Goal: Information Seeking & Learning: Learn about a topic

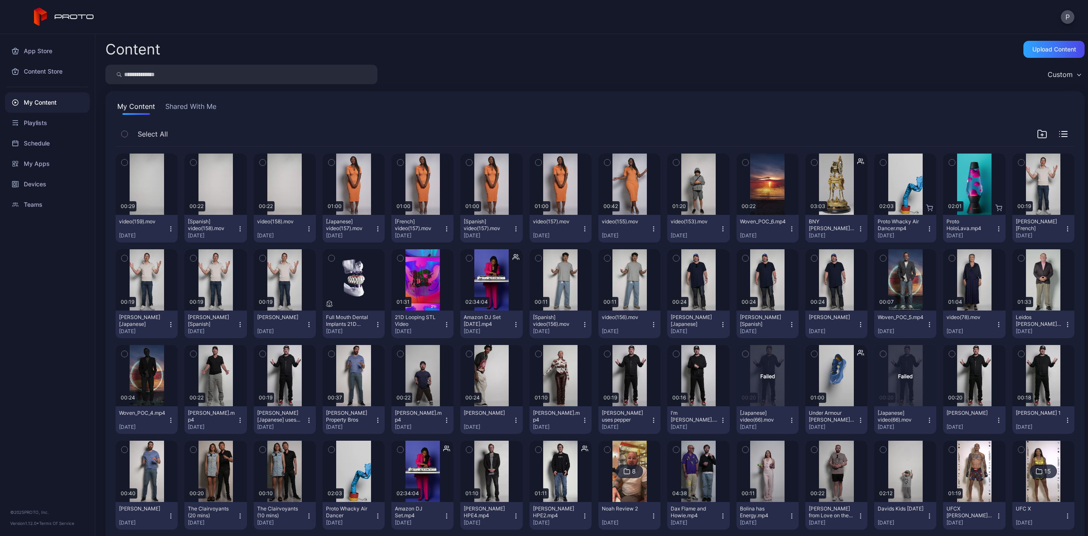
click at [165, 99] on div "My Content Shared With Me Select All Preview 00:29 video(159).mov [DATE] Previe…" at bounding box center [594, 510] width 979 height 838
click at [183, 108] on button "Shared With Me" at bounding box center [191, 108] width 54 height 14
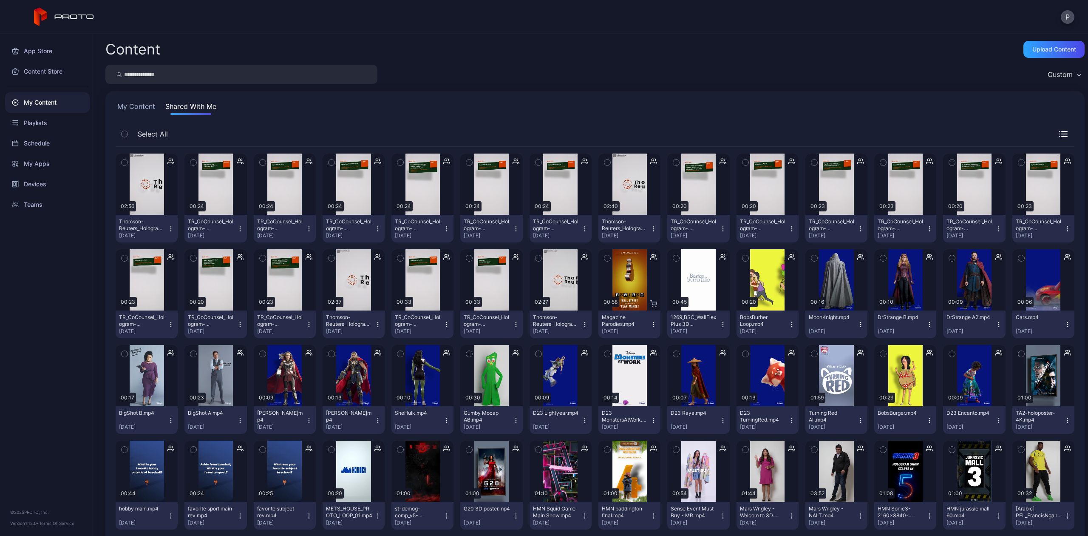
click at [145, 70] on input "search" at bounding box center [241, 75] width 272 height 20
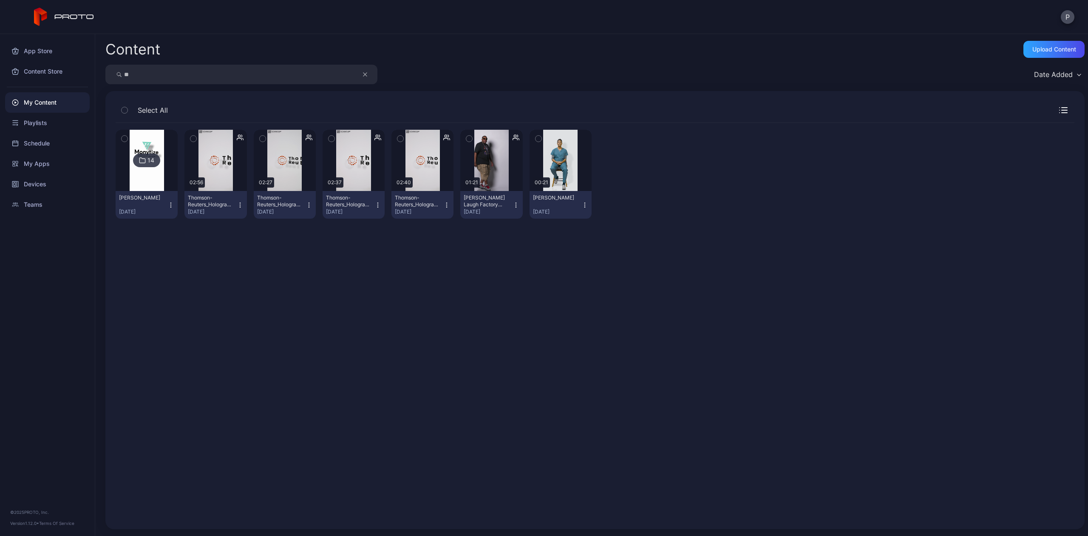
type input "*"
click at [36, 189] on div "Devices" at bounding box center [47, 184] width 85 height 20
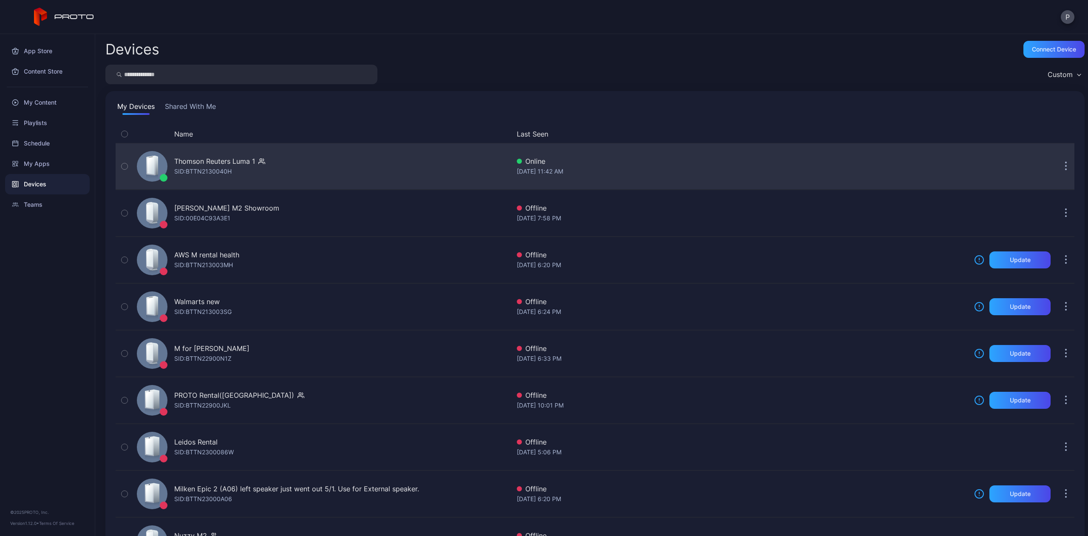
click at [272, 167] on div "Thomson Reuters Luma 1 SID: BTTN2130040H" at bounding box center [321, 166] width 377 height 43
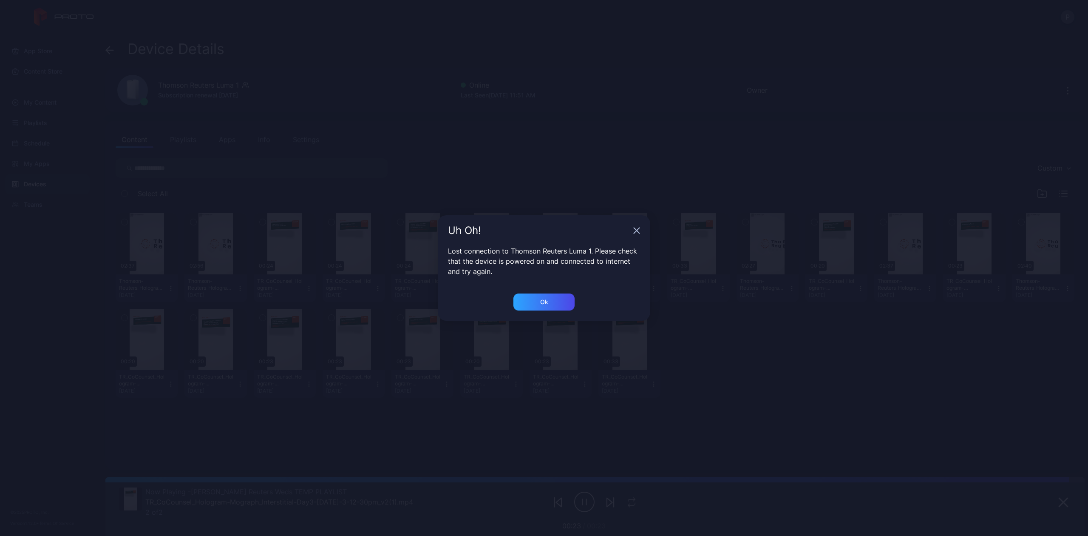
click at [632, 227] on div "Uh Oh!" at bounding box center [544, 230] width 213 height 31
click at [641, 230] on div "Uh Oh!" at bounding box center [544, 230] width 213 height 31
click at [547, 308] on div "Ok" at bounding box center [543, 301] width 61 height 17
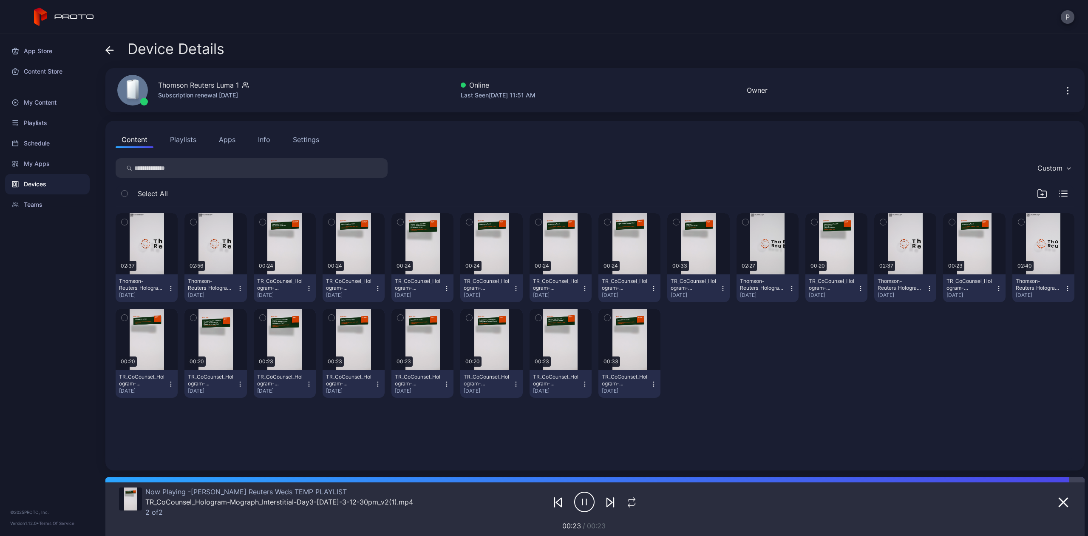
click at [111, 48] on icon at bounding box center [109, 50] width 9 height 9
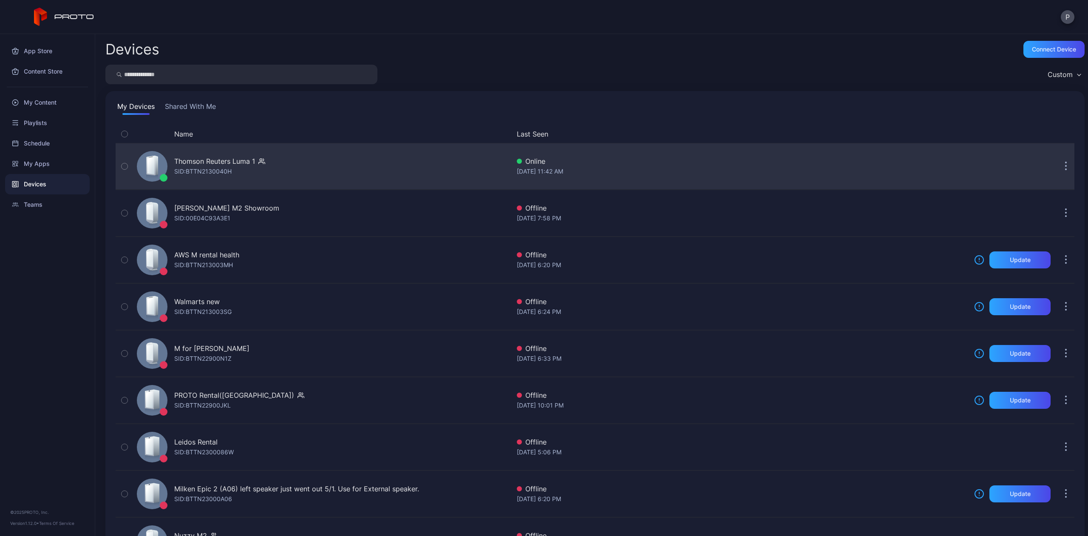
click at [244, 184] on div "Thomson Reuters Luma 1 SID: BTTN2130040H" at bounding box center [321, 166] width 377 height 43
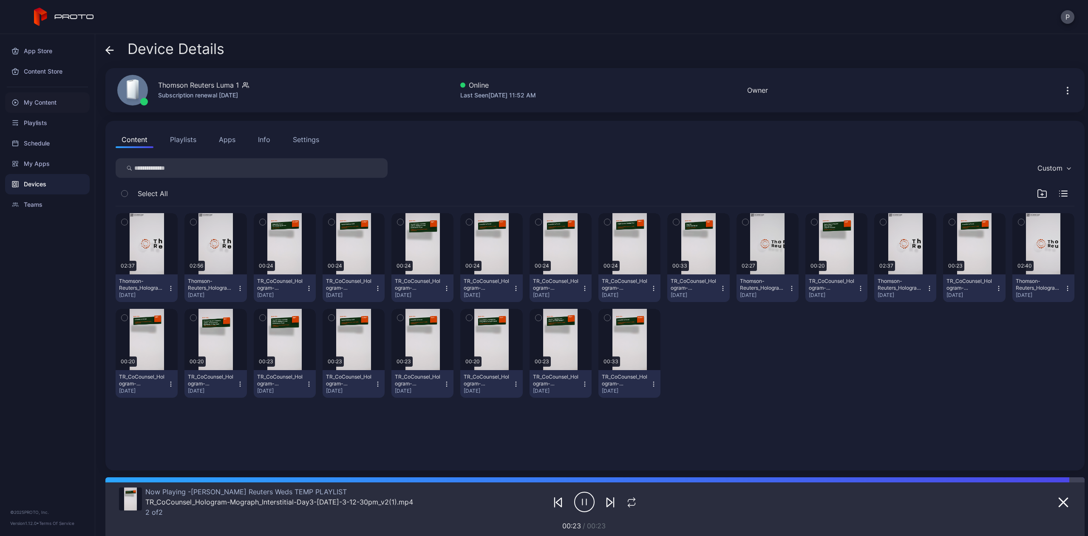
click at [17, 105] on icon at bounding box center [15, 102] width 7 height 7
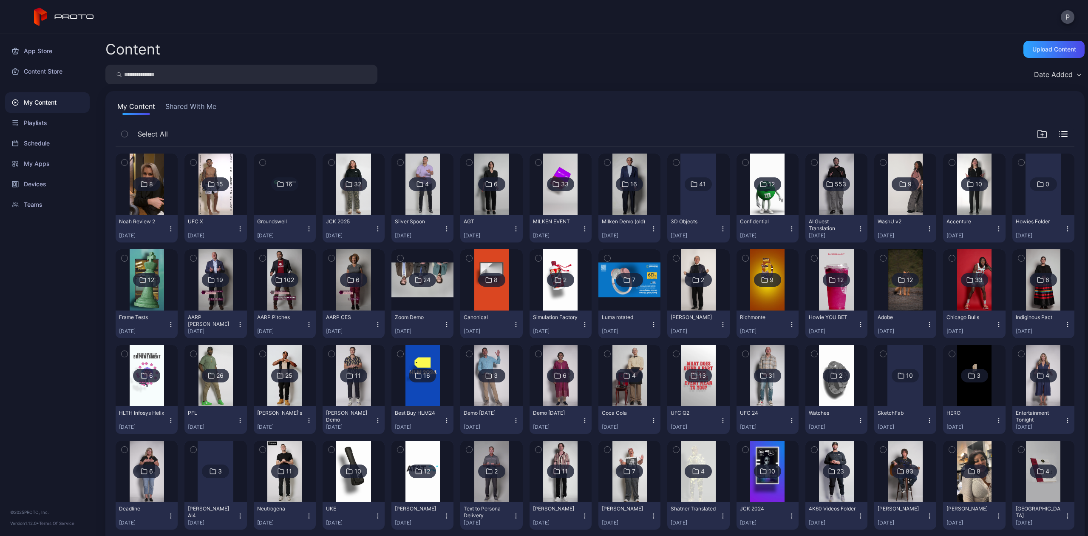
click at [133, 198] on img at bounding box center [147, 183] width 34 height 61
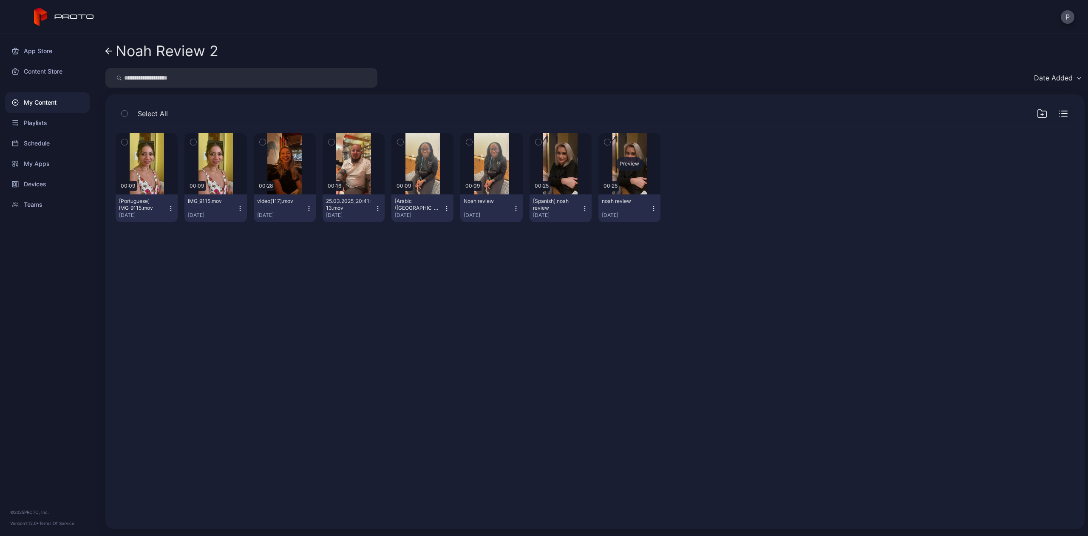
click at [620, 165] on div "Preview" at bounding box center [629, 164] width 27 height 14
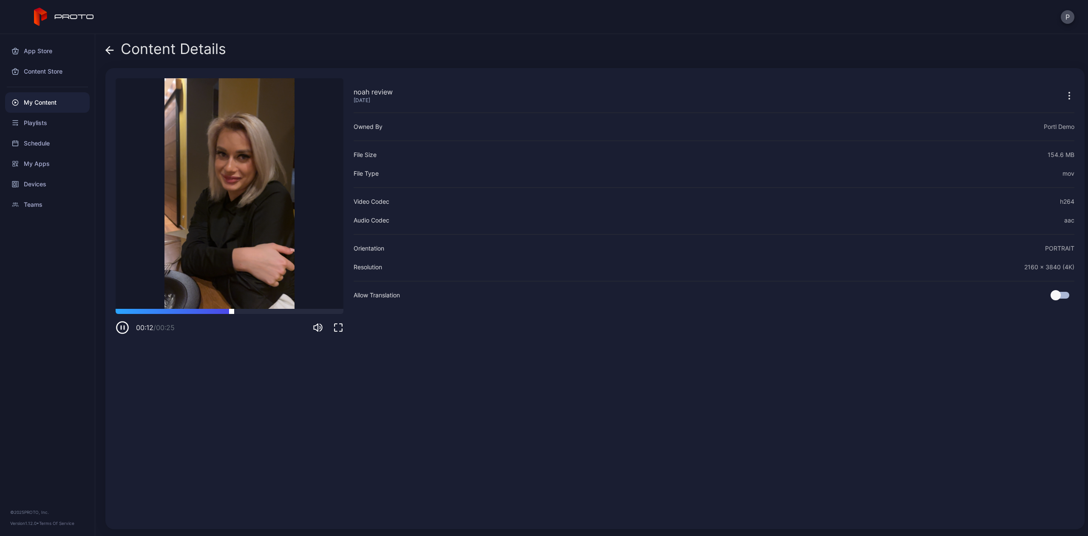
click at [296, 310] on div at bounding box center [230, 311] width 228 height 5
click at [109, 46] on icon at bounding box center [109, 50] width 9 height 9
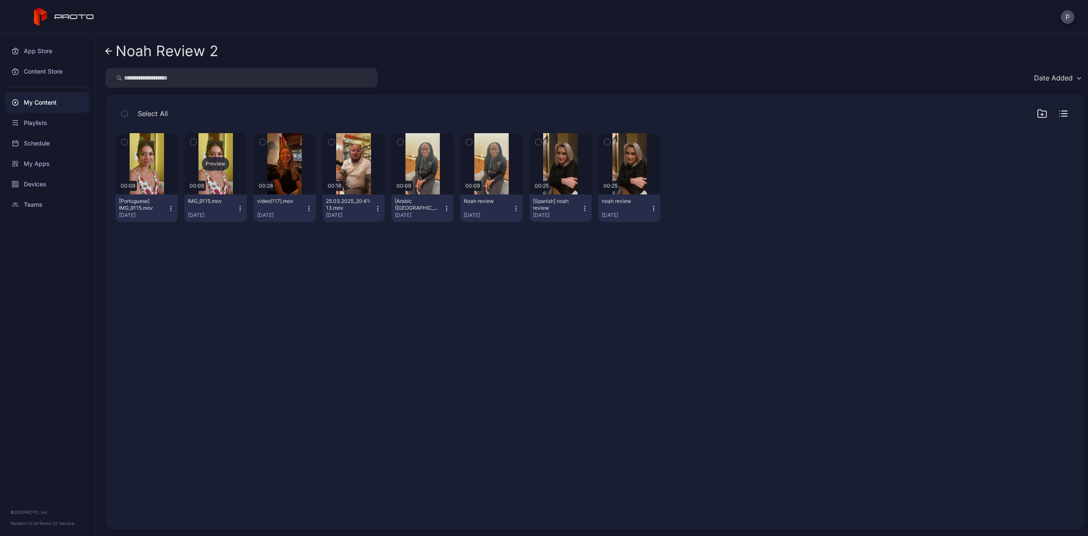
click at [206, 167] on div "Preview" at bounding box center [215, 164] width 27 height 14
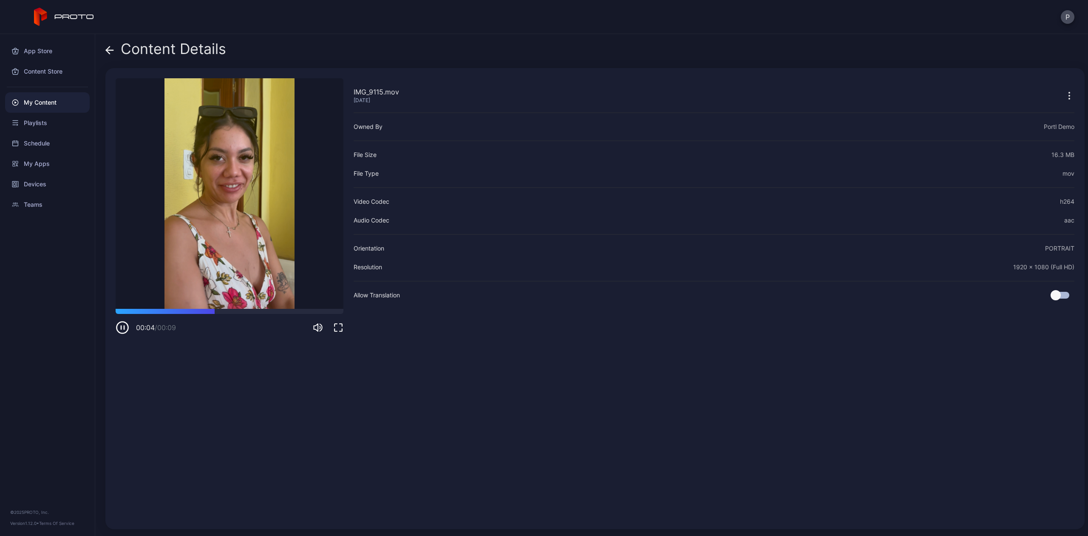
click at [110, 48] on icon at bounding box center [109, 50] width 9 height 9
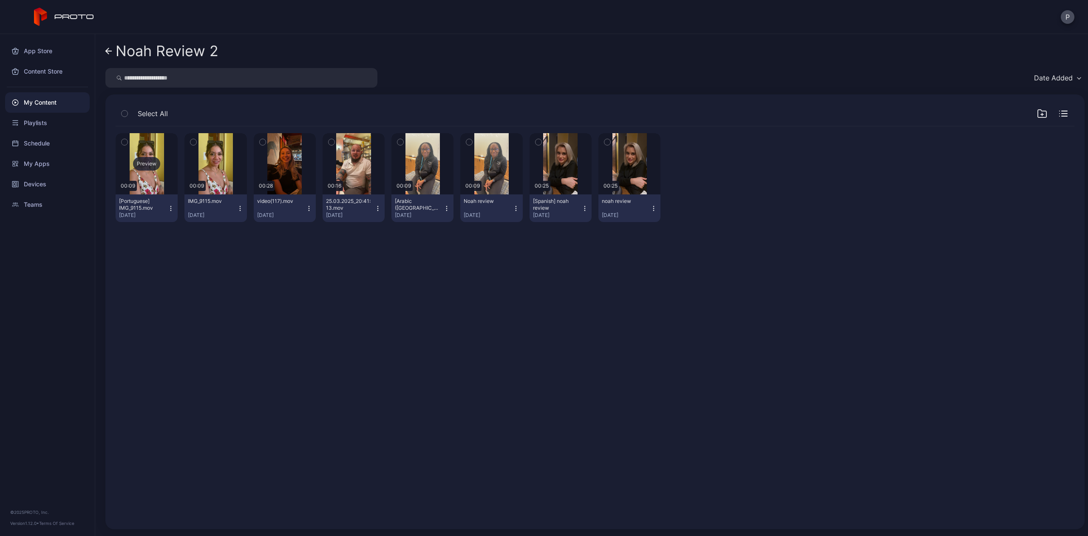
click at [139, 159] on div "Preview" at bounding box center [146, 164] width 27 height 14
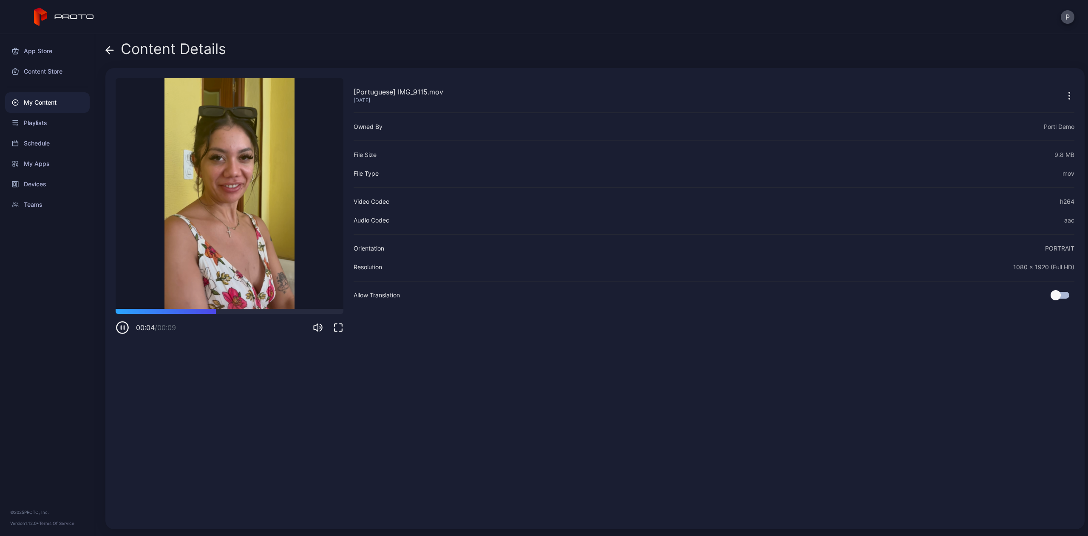
click at [108, 47] on icon at bounding box center [109, 50] width 9 height 9
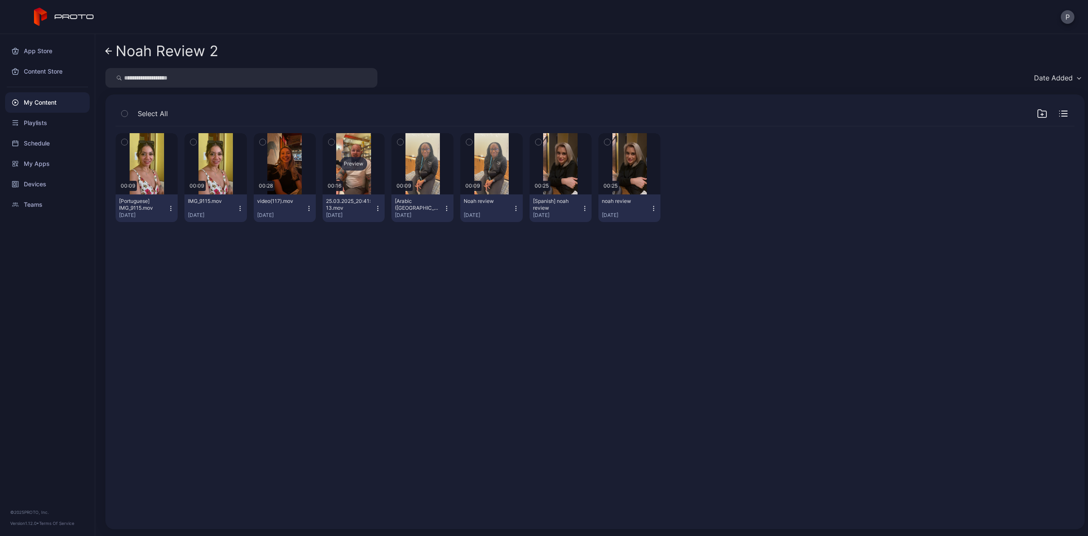
click at [340, 169] on div "Preview" at bounding box center [353, 164] width 27 height 14
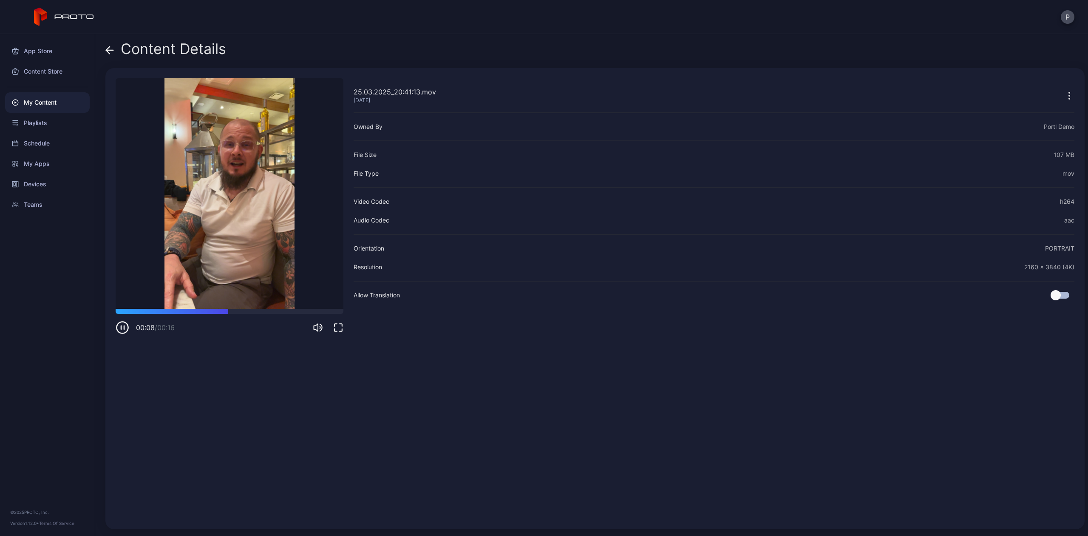
click at [108, 49] on icon at bounding box center [109, 50] width 9 height 9
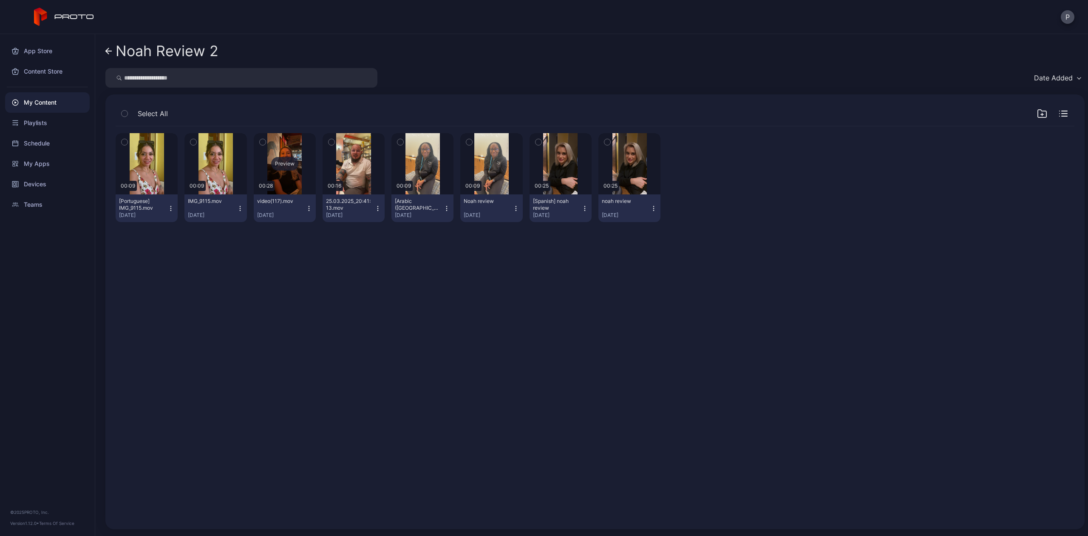
click at [279, 167] on div "Preview" at bounding box center [284, 164] width 27 height 14
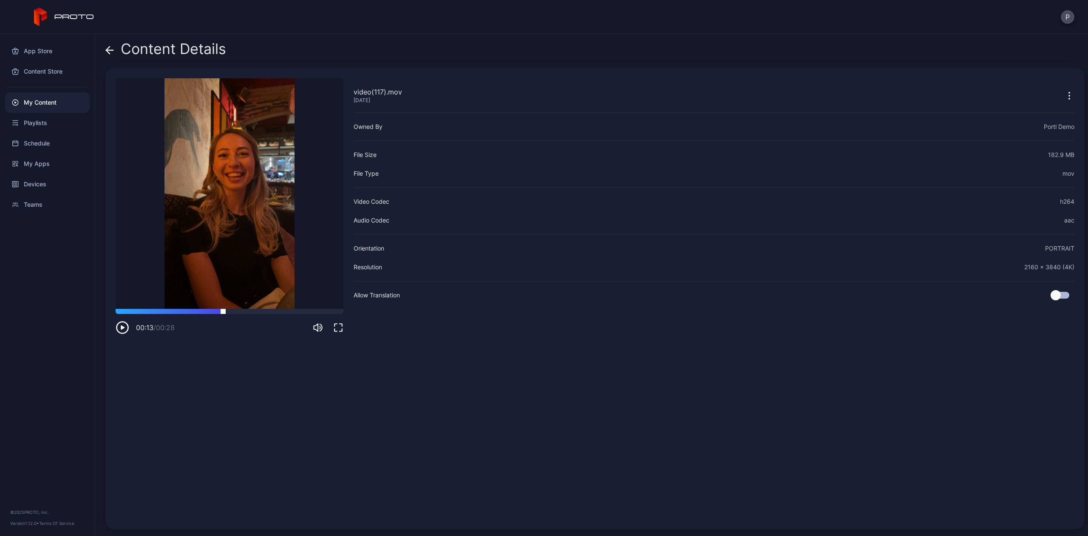
click at [223, 309] on div at bounding box center [230, 311] width 228 height 5
click at [105, 46] on icon at bounding box center [109, 50] width 9 height 9
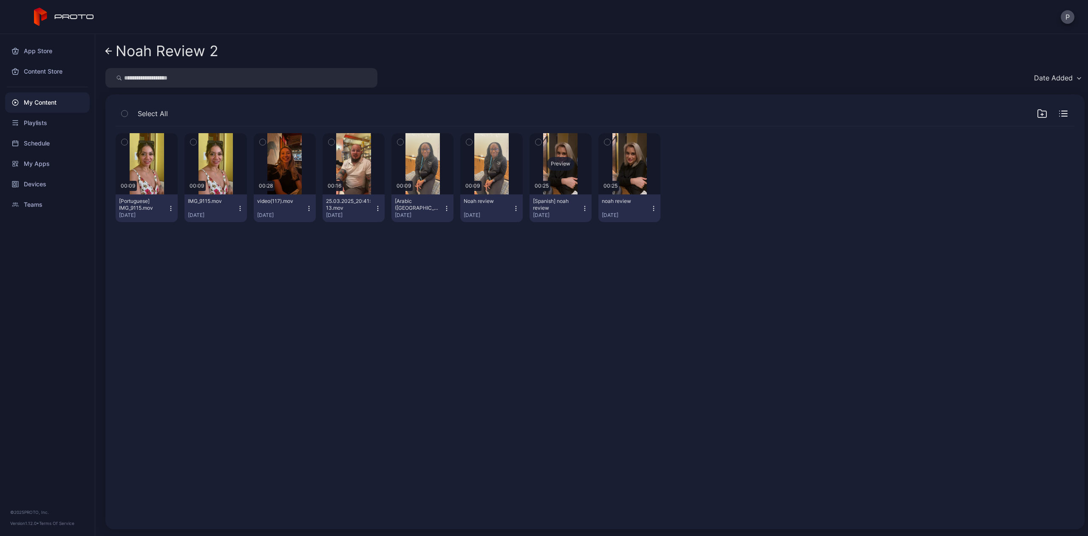
click at [551, 174] on div "Preview" at bounding box center [561, 163] width 62 height 61
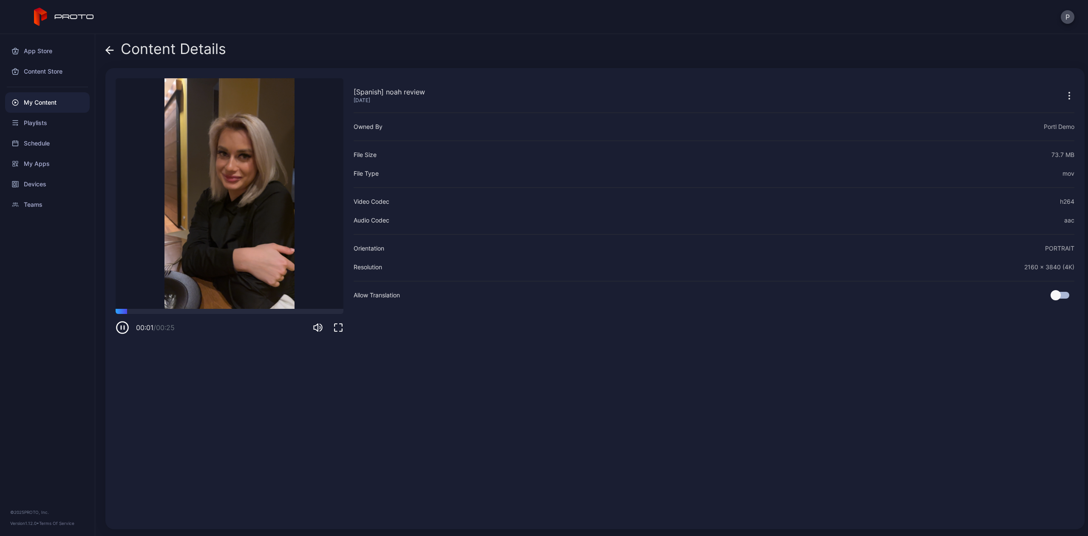
click at [233, 314] on div "00:01 / 00:25" at bounding box center [230, 322] width 228 height 26
click at [112, 49] on icon at bounding box center [109, 50] width 9 height 9
